Goal: Task Accomplishment & Management: Use online tool/utility

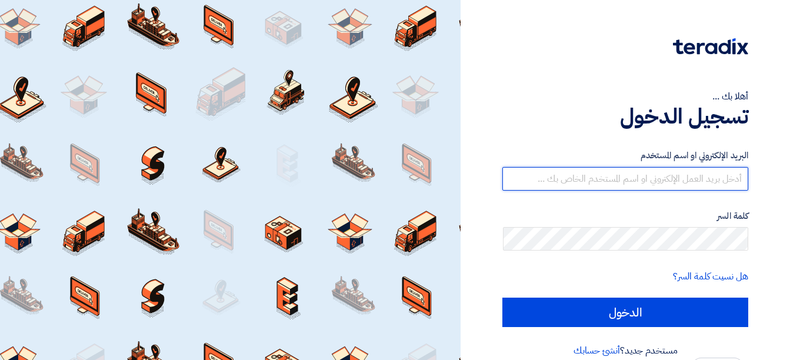
click at [666, 181] on input "text" at bounding box center [626, 179] width 246 height 24
type input "[EMAIL_ADDRESS][DOMAIN_NAME]"
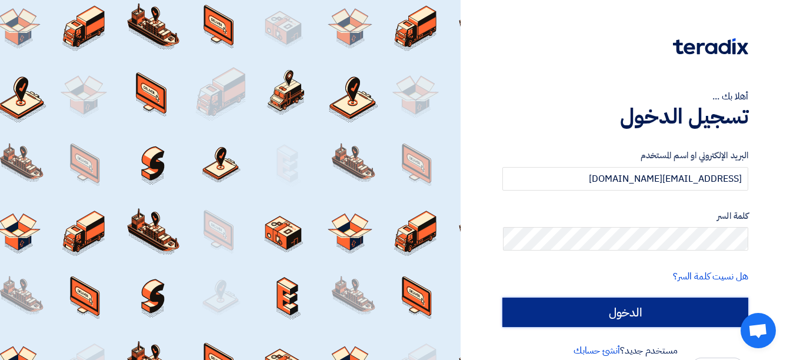
click at [664, 318] on input "الدخول" at bounding box center [626, 312] width 246 height 29
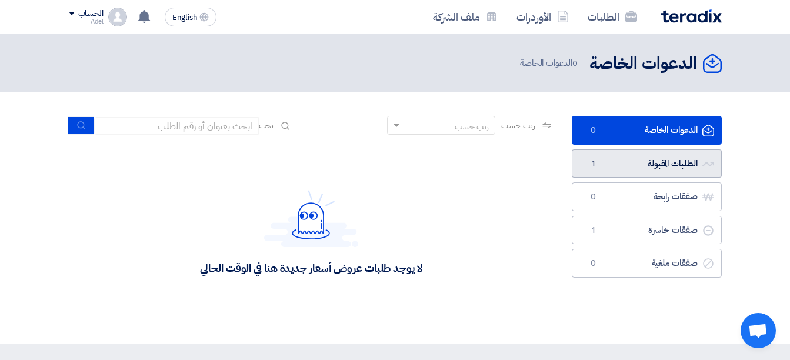
click at [665, 164] on link "الطلبات المقبولة الطلبات المقبولة 1" at bounding box center [647, 163] width 150 height 29
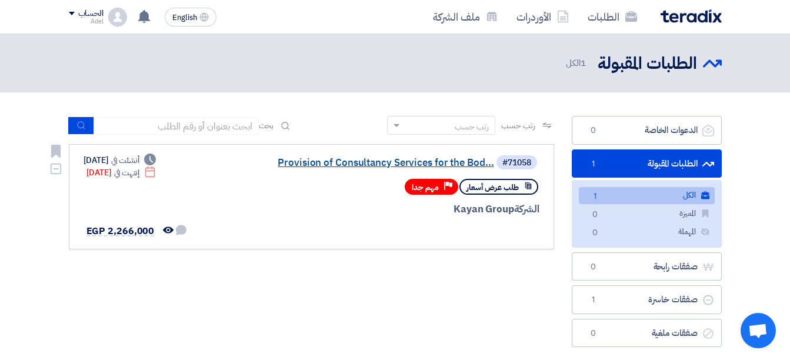
click at [450, 162] on link "Provision of Consultancy Services for the Bod..." at bounding box center [376, 163] width 235 height 11
